Goal: Task Accomplishment & Management: Use online tool/utility

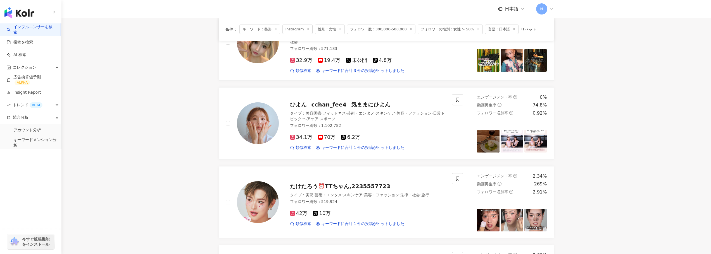
scroll to position [84, 0]
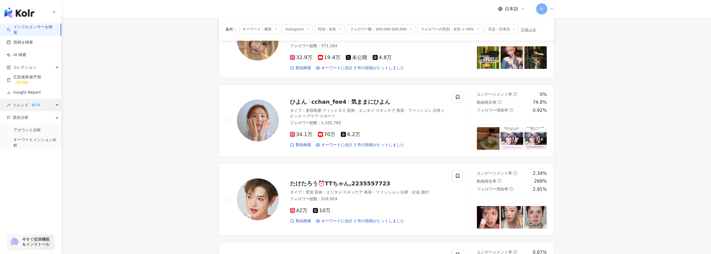
click at [23, 104] on span "トレンド BETA" at bounding box center [28, 105] width 30 height 13
click at [23, 131] on link "ハッシュタグ観測" at bounding box center [28, 131] width 31 height 6
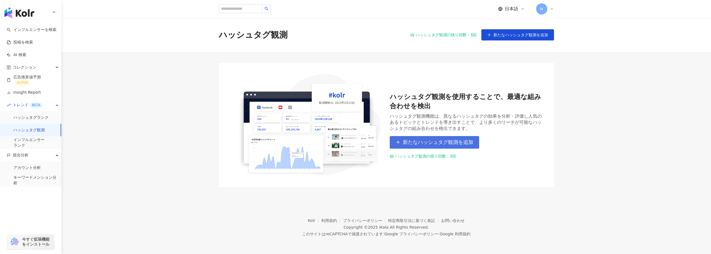
click at [425, 141] on span "新たなハッシュタグ観測を追加" at bounding box center [438, 142] width 70 height 6
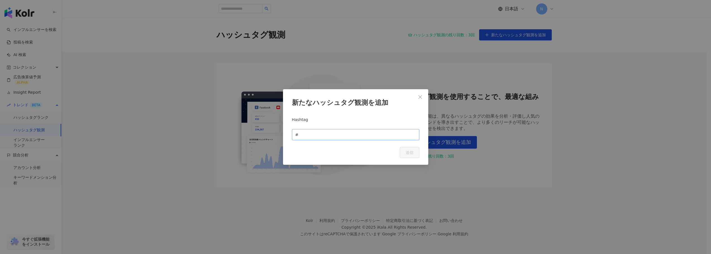
click at [375, 139] on span "#" at bounding box center [355, 134] width 127 height 11
click at [373, 135] on input "text" at bounding box center [357, 135] width 116 height 6
type input "****"
click at [373, 149] on div "キャンセル 送信" at bounding box center [355, 152] width 127 height 11
click at [403, 151] on button "送信" at bounding box center [410, 152] width 20 height 11
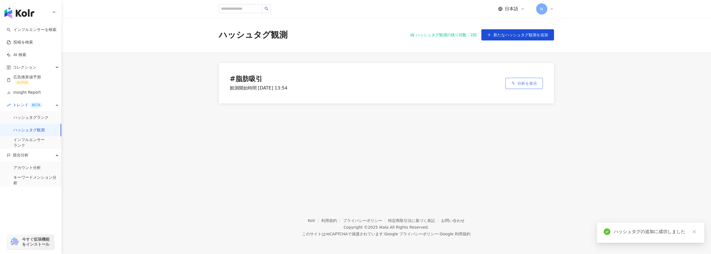
click at [525, 83] on span "分析を表示" at bounding box center [527, 83] width 20 height 4
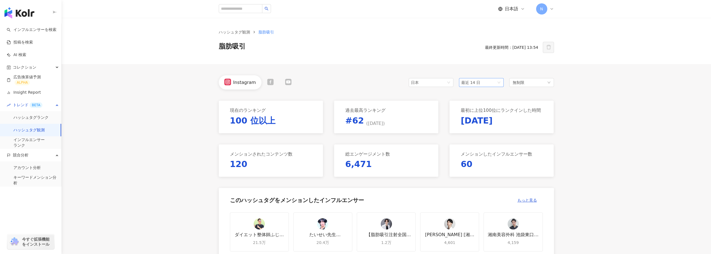
click at [469, 81] on span "最近 14 日" at bounding box center [470, 82] width 19 height 4
click at [478, 123] on span "最近の6ヶ月" at bounding box center [474, 122] width 22 height 4
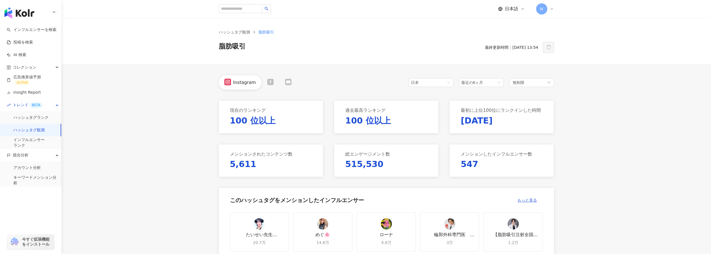
click at [289, 84] on icon at bounding box center [288, 82] width 6 height 6
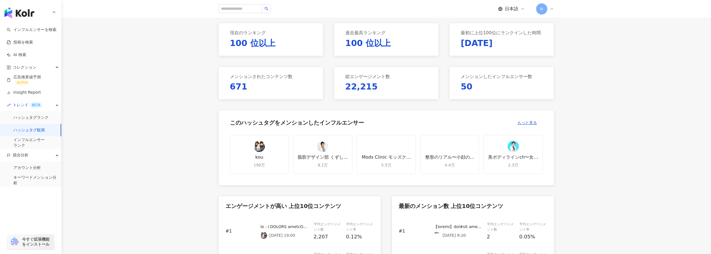
scroll to position [168, 0]
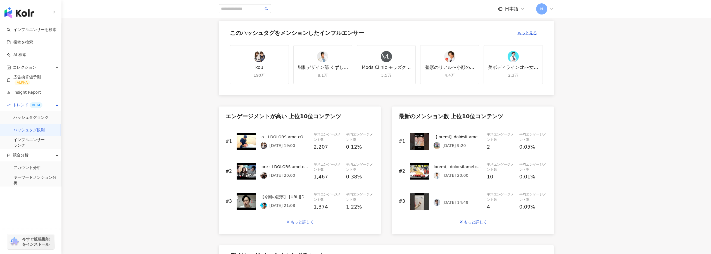
click at [294, 220] on div "もっと詳しく" at bounding box center [302, 222] width 23 height 4
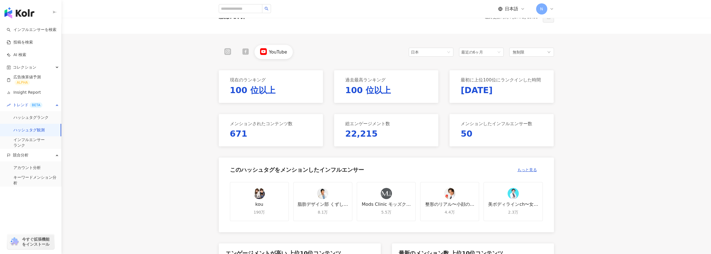
scroll to position [0, 0]
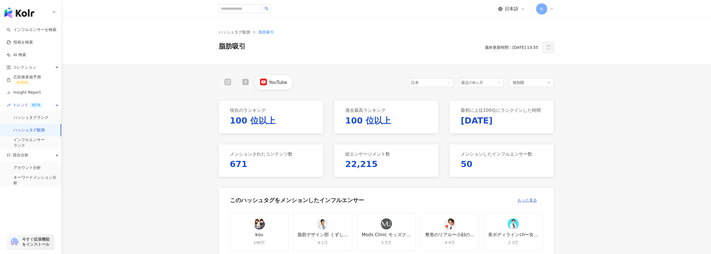
click at [30, 179] on link "キーワードメンション分析" at bounding box center [34, 180] width 43 height 11
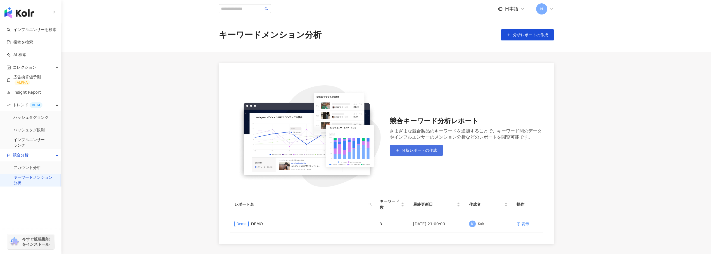
click at [409, 152] on span "分析レポートの作成" at bounding box center [419, 150] width 35 height 4
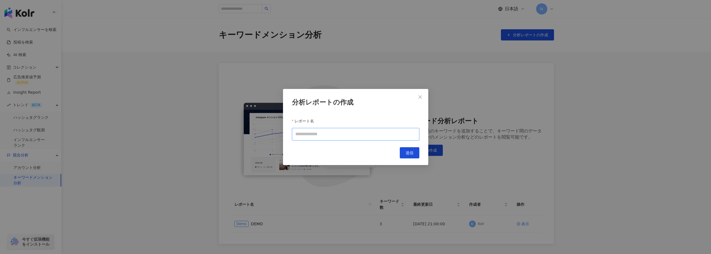
click at [389, 131] on input "レポート名" at bounding box center [355, 134] width 127 height 13
type input "**********"
click at [410, 153] on span "送信" at bounding box center [410, 153] width 8 height 4
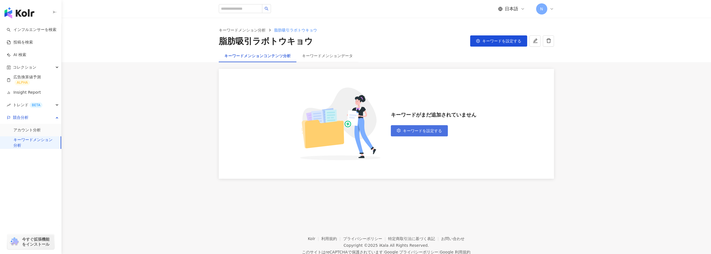
click at [411, 131] on span "キーワードを設定する" at bounding box center [422, 131] width 39 height 4
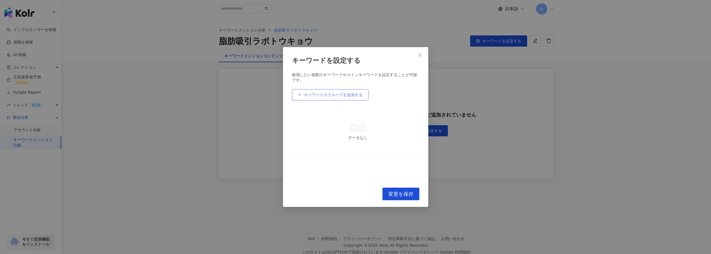
click at [348, 95] on span "キーワードのグループを追加する" at bounding box center [333, 95] width 59 height 4
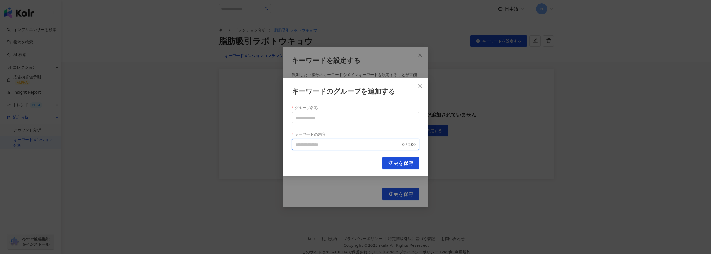
click at [333, 144] on input "キーワードの内容" at bounding box center [348, 145] width 106 height 6
type input "*"
type input "****"
click at [344, 167] on div "キャンセル 変更を保存" at bounding box center [355, 163] width 127 height 13
click at [344, 121] on input "グループ名称" at bounding box center [355, 117] width 127 height 11
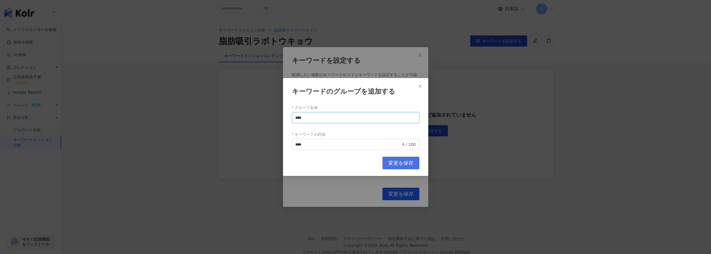
type input "****"
click at [387, 163] on button "変更を保存" at bounding box center [400, 163] width 37 height 13
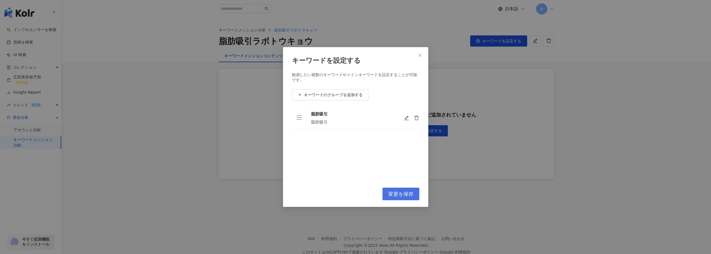
click at [391, 196] on span "変更を保存" at bounding box center [400, 194] width 25 height 6
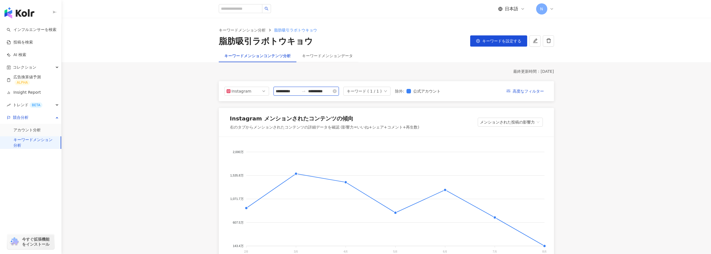
click at [299, 89] on input "**********" at bounding box center [287, 91] width 23 height 6
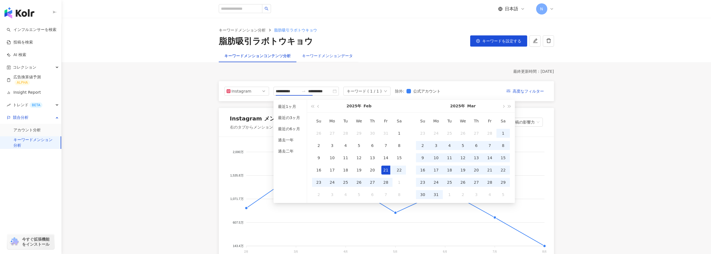
click at [319, 55] on div "キーワードメンションデータ" at bounding box center [327, 56] width 51 height 6
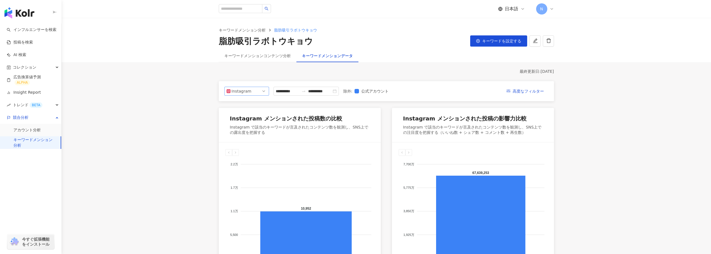
click at [250, 95] on div "Instagram" at bounding box center [246, 91] width 45 height 9
click at [250, 92] on span "Instagram" at bounding box center [247, 91] width 40 height 8
click at [247, 121] on div "YouTube" at bounding box center [243, 123] width 18 height 6
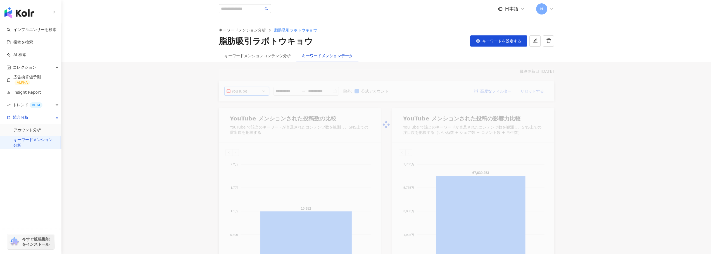
click at [198, 128] on main "**********" at bounding box center [385, 204] width 649 height 373
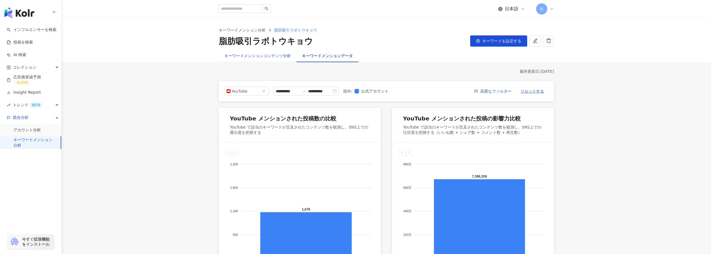
click at [277, 58] on div "キーワードメンションコンテンツ分析" at bounding box center [257, 56] width 66 height 6
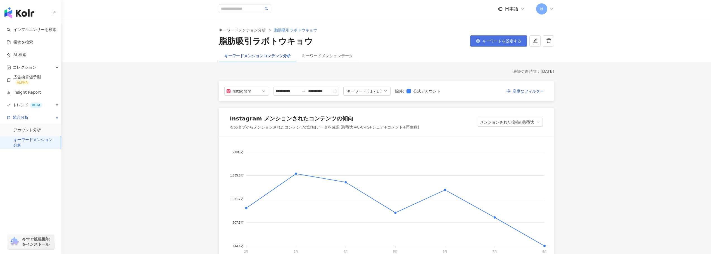
click at [487, 39] on span "キーワードを設定する" at bounding box center [501, 41] width 39 height 4
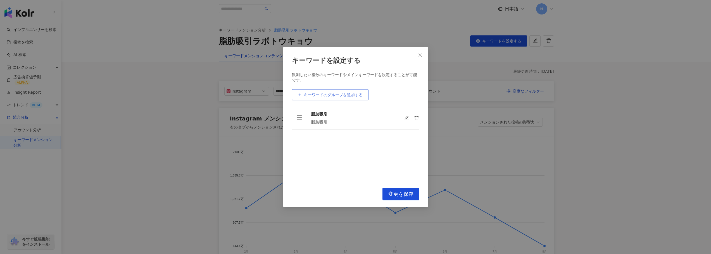
click at [348, 94] on span "キーワードのグループを追加する" at bounding box center [333, 95] width 59 height 4
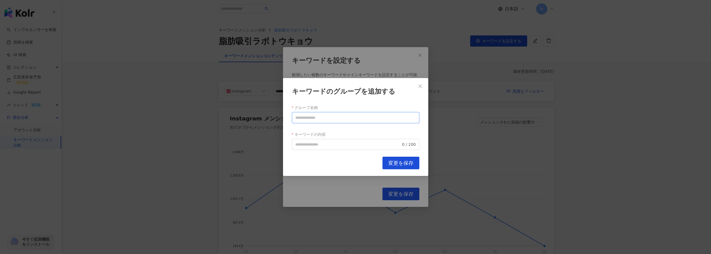
click at [326, 118] on input "グループ名称" at bounding box center [355, 117] width 127 height 11
type input "*****"
click at [325, 142] on input "キーワードの内容" at bounding box center [348, 145] width 106 height 6
type input "*****"
click at [397, 156] on div "キーワードのグループを追加する グループ名称 ***** キーワードの内容 ***** 5 / 200 キャンセル 変更を保存" at bounding box center [355, 127] width 145 height 98
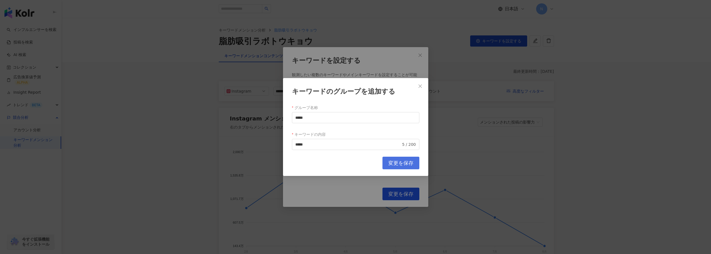
click at [397, 162] on span "変更を保存" at bounding box center [400, 163] width 25 height 6
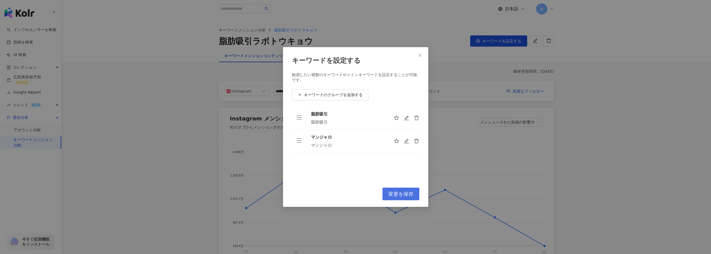
click at [398, 196] on span "変更を保存" at bounding box center [400, 194] width 25 height 6
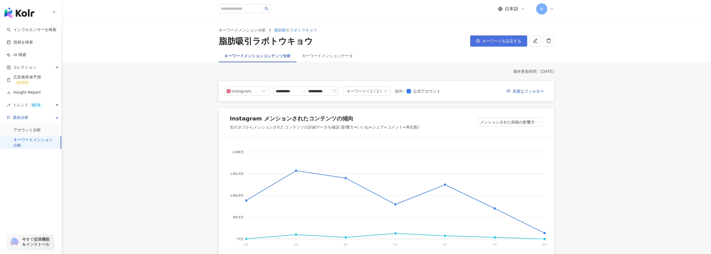
click at [475, 43] on button "キーワードを設定する" at bounding box center [498, 40] width 57 height 11
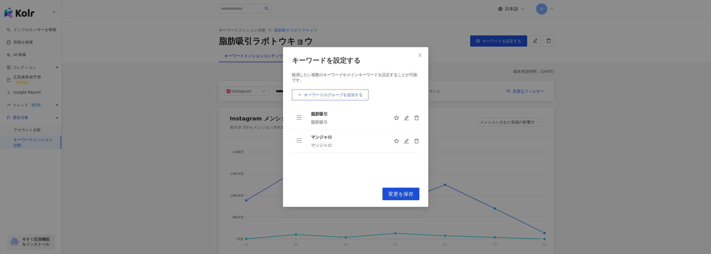
click at [336, 99] on button "キーワードのグループを追加する" at bounding box center [330, 94] width 77 height 11
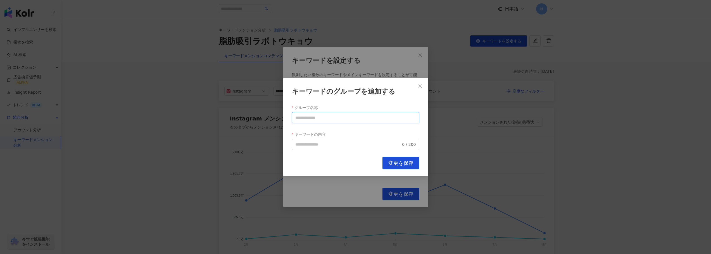
click at [324, 117] on input "グループ名称" at bounding box center [355, 117] width 127 height 11
click at [324, 148] on span "0 / 200" at bounding box center [355, 144] width 127 height 11
type input "******"
click at [397, 166] on span "変更を保存" at bounding box center [400, 163] width 25 height 6
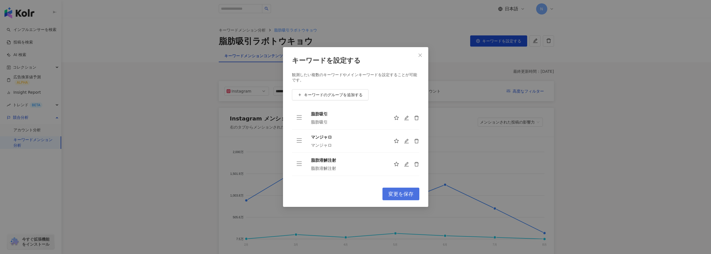
click at [396, 193] on span "変更を保存" at bounding box center [400, 194] width 25 height 6
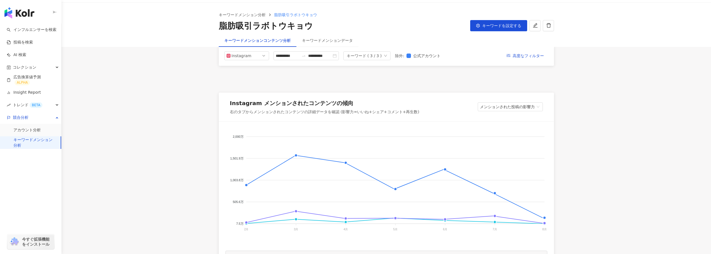
scroll to position [84, 0]
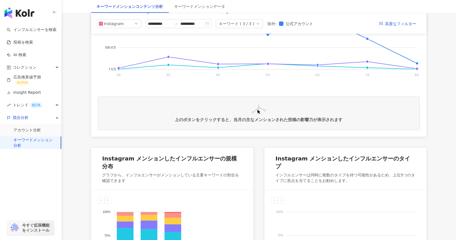
scroll to position [0, 0]
